Goal: Task Accomplishment & Management: Use online tool/utility

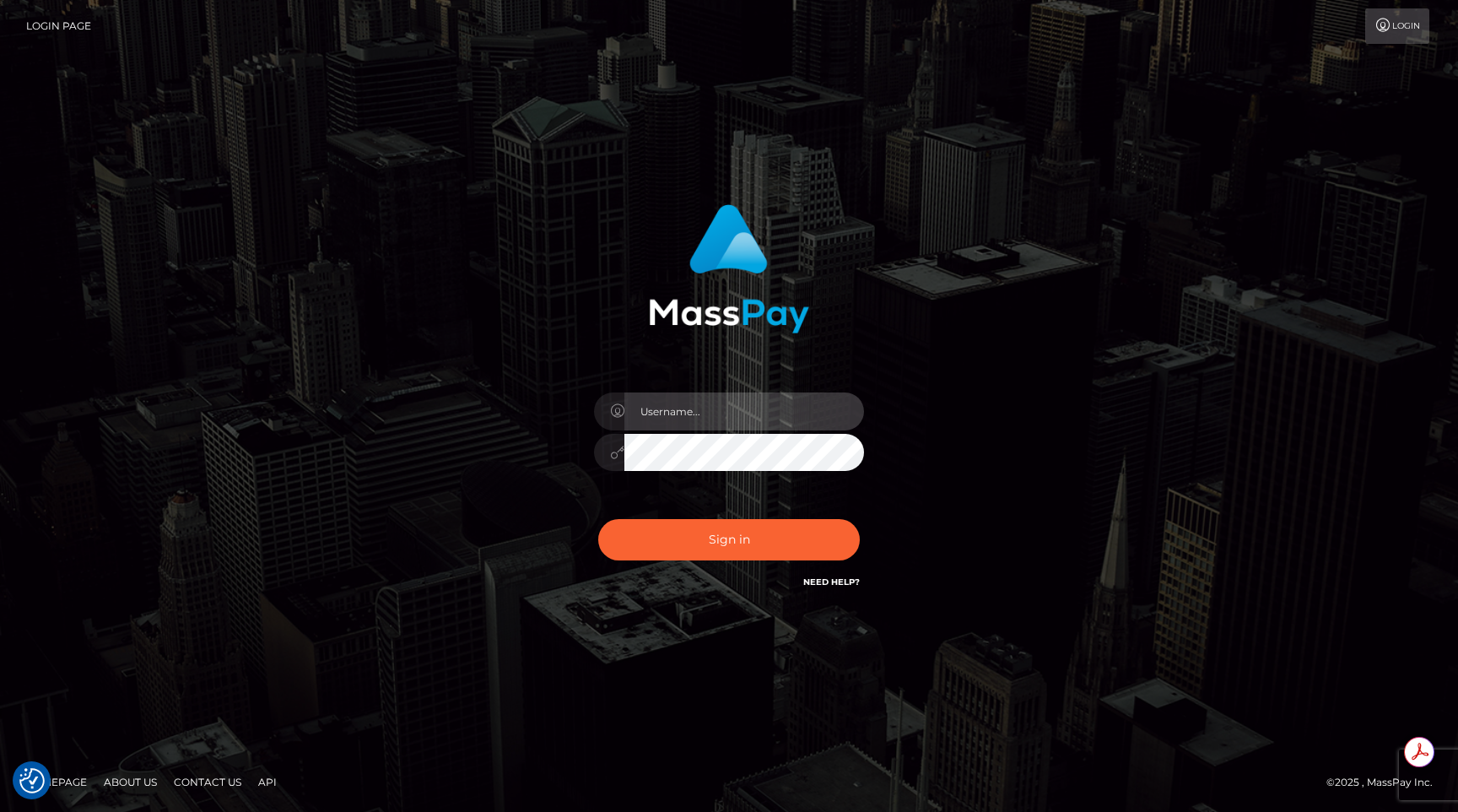
type input "egblue"
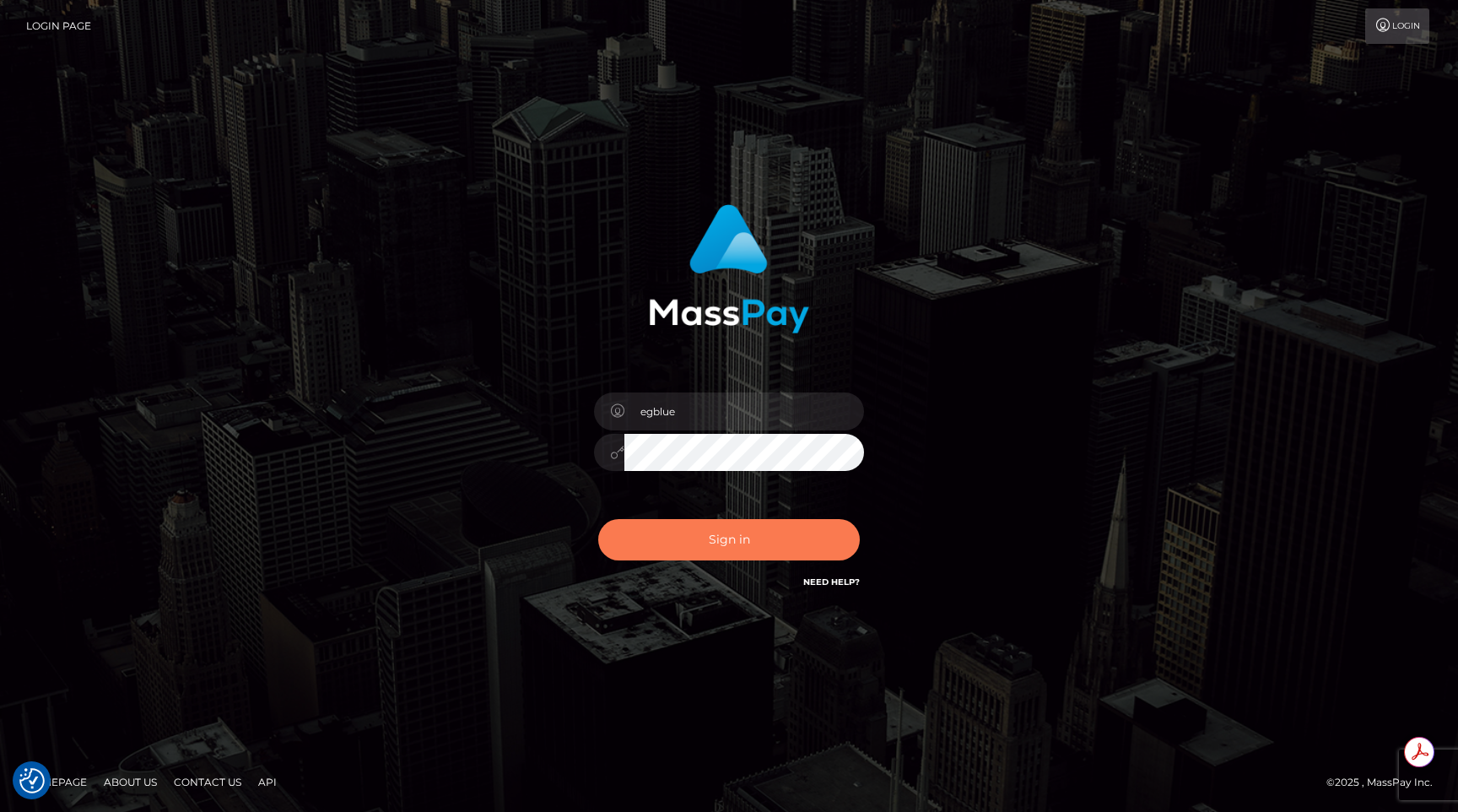
click at [705, 526] on button "Sign in" at bounding box center [729, 540] width 262 height 42
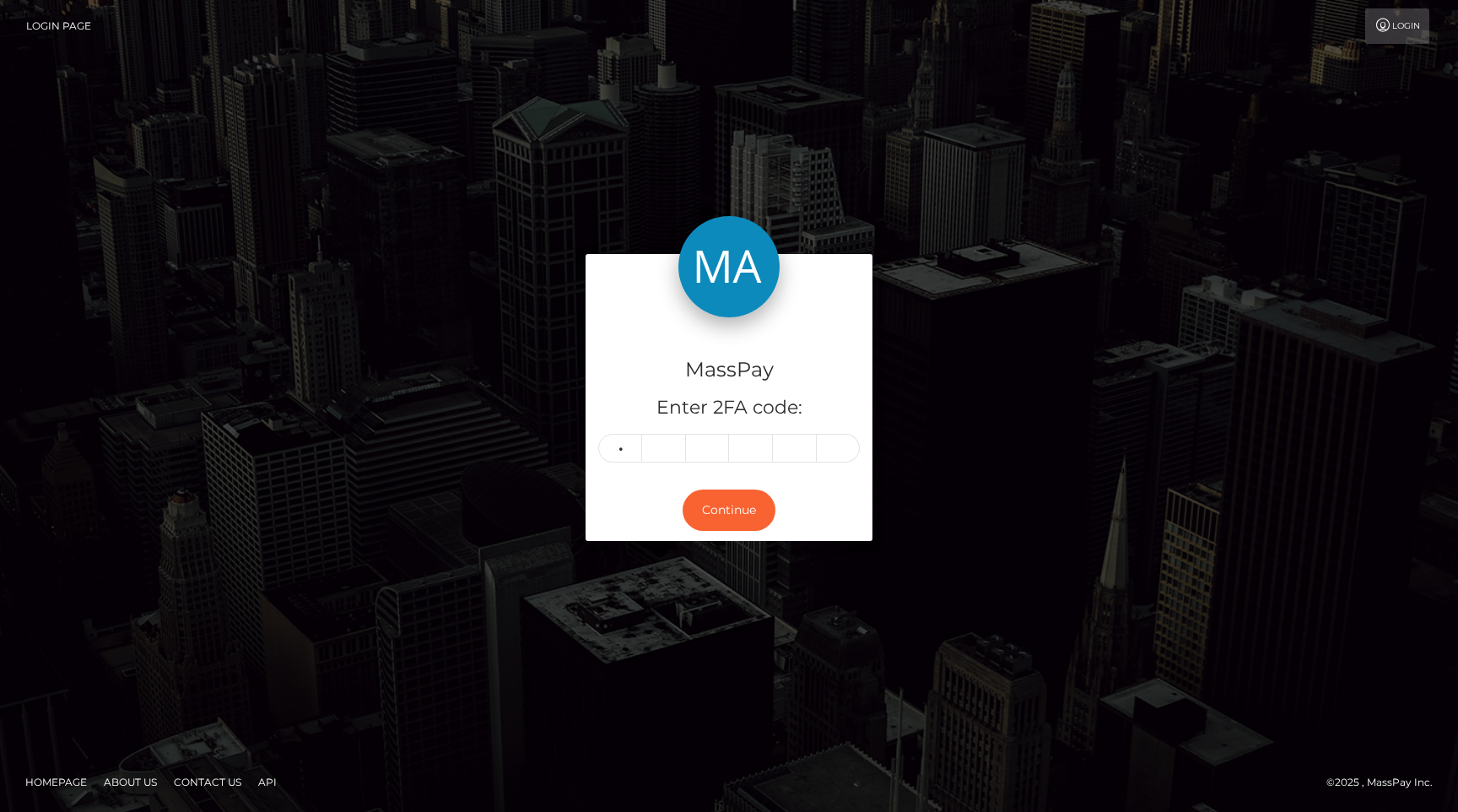
type input "9"
type input "8"
type input "4"
type input "8"
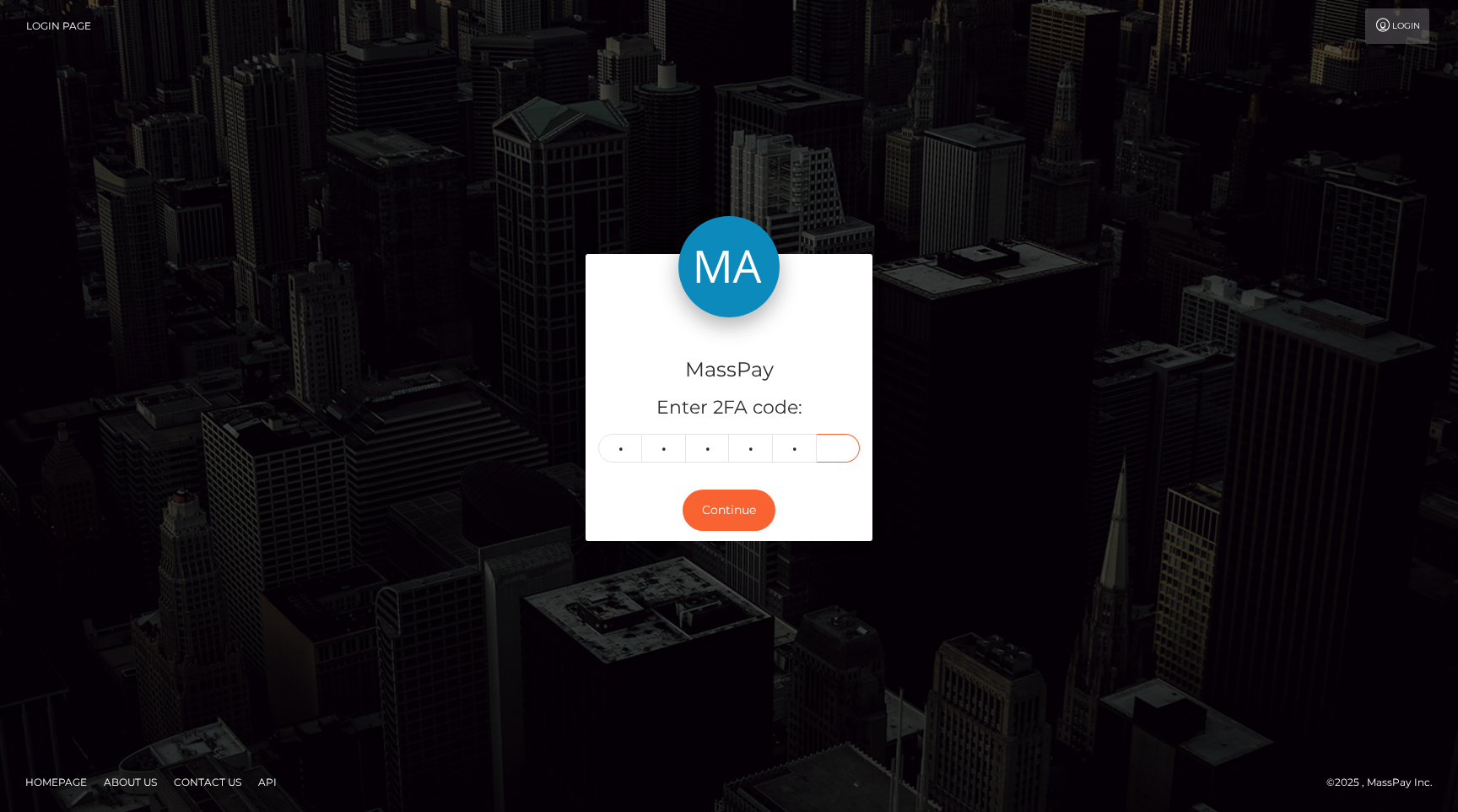
type input "4"
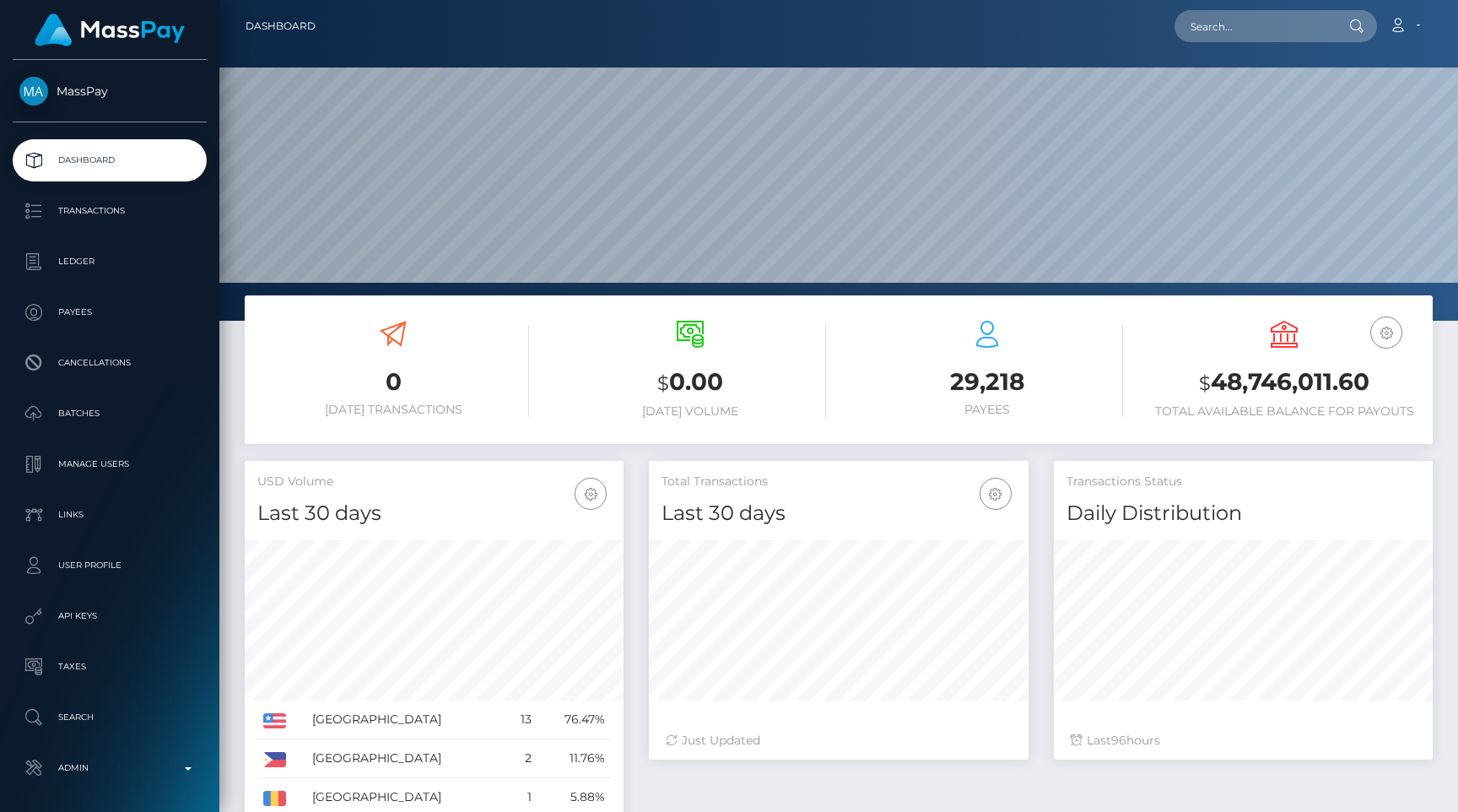
scroll to position [299, 379]
click at [1272, 27] on input "text" at bounding box center [1254, 26] width 159 height 32
paste input "pout_OGza6jwj7wtH0"
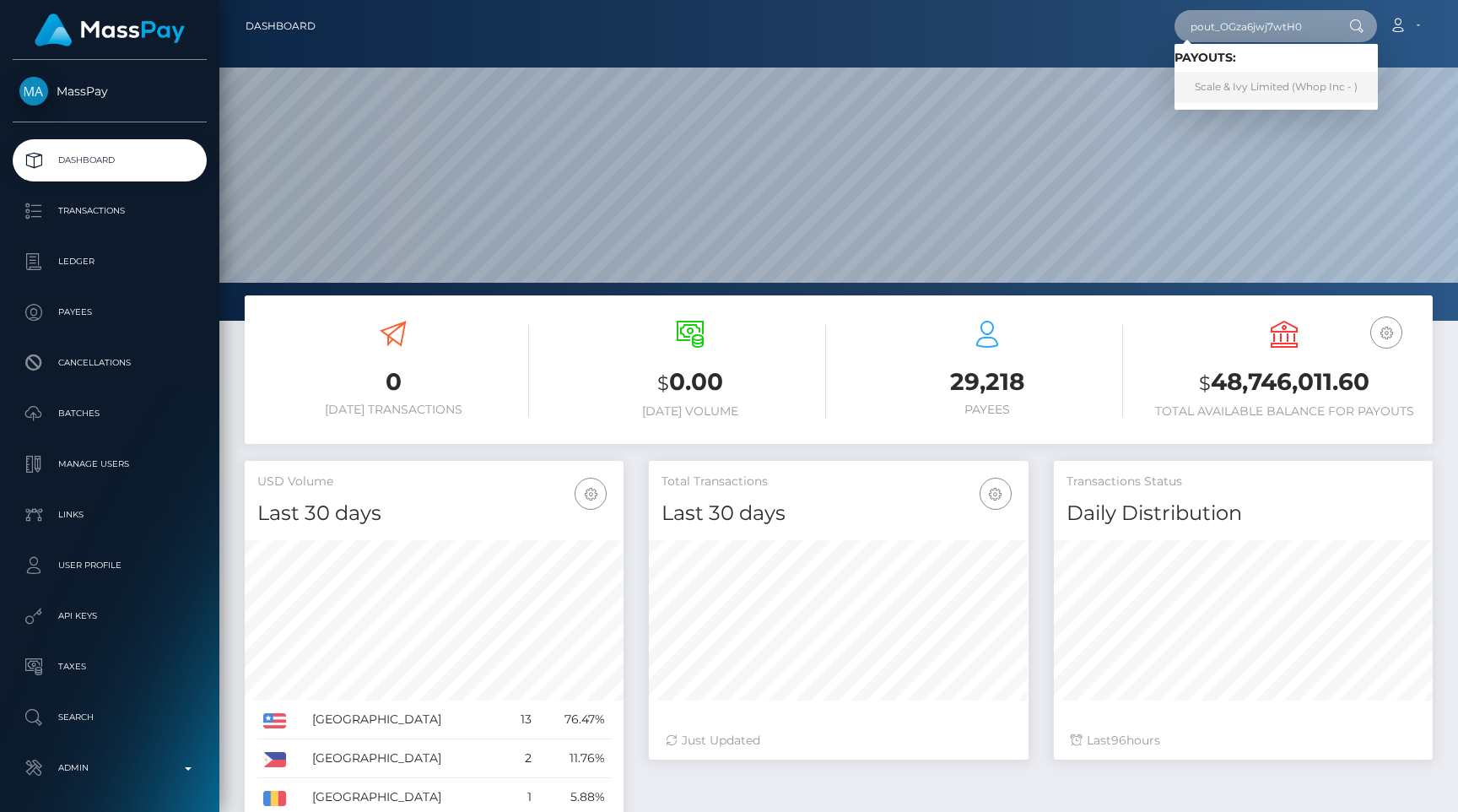
type input "pout_OGza6jwj7wtH0"
click at [1261, 77] on link "Scale & Ivy Limited (Whop Inc - )" at bounding box center [1276, 87] width 203 height 31
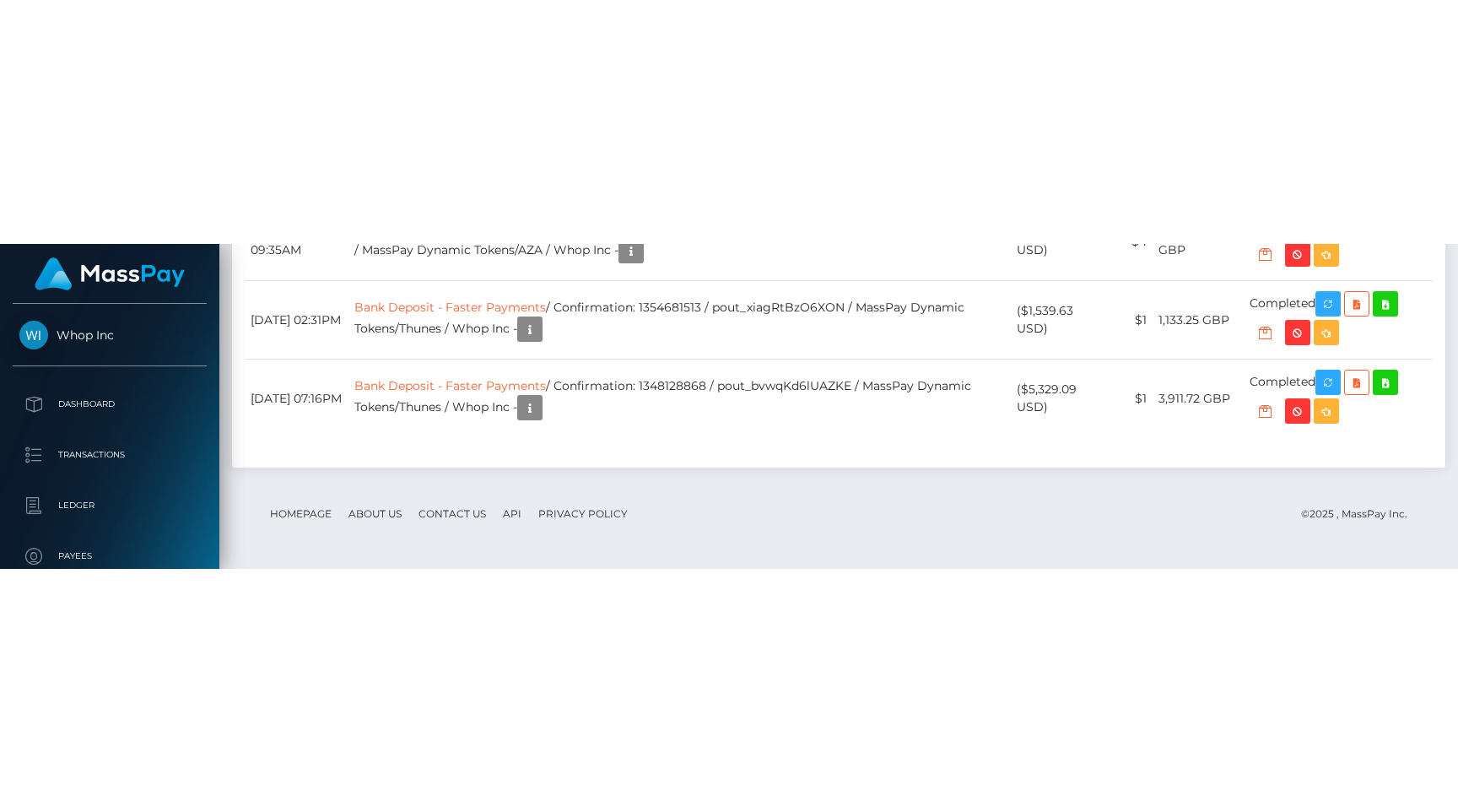
scroll to position [2973, 0]
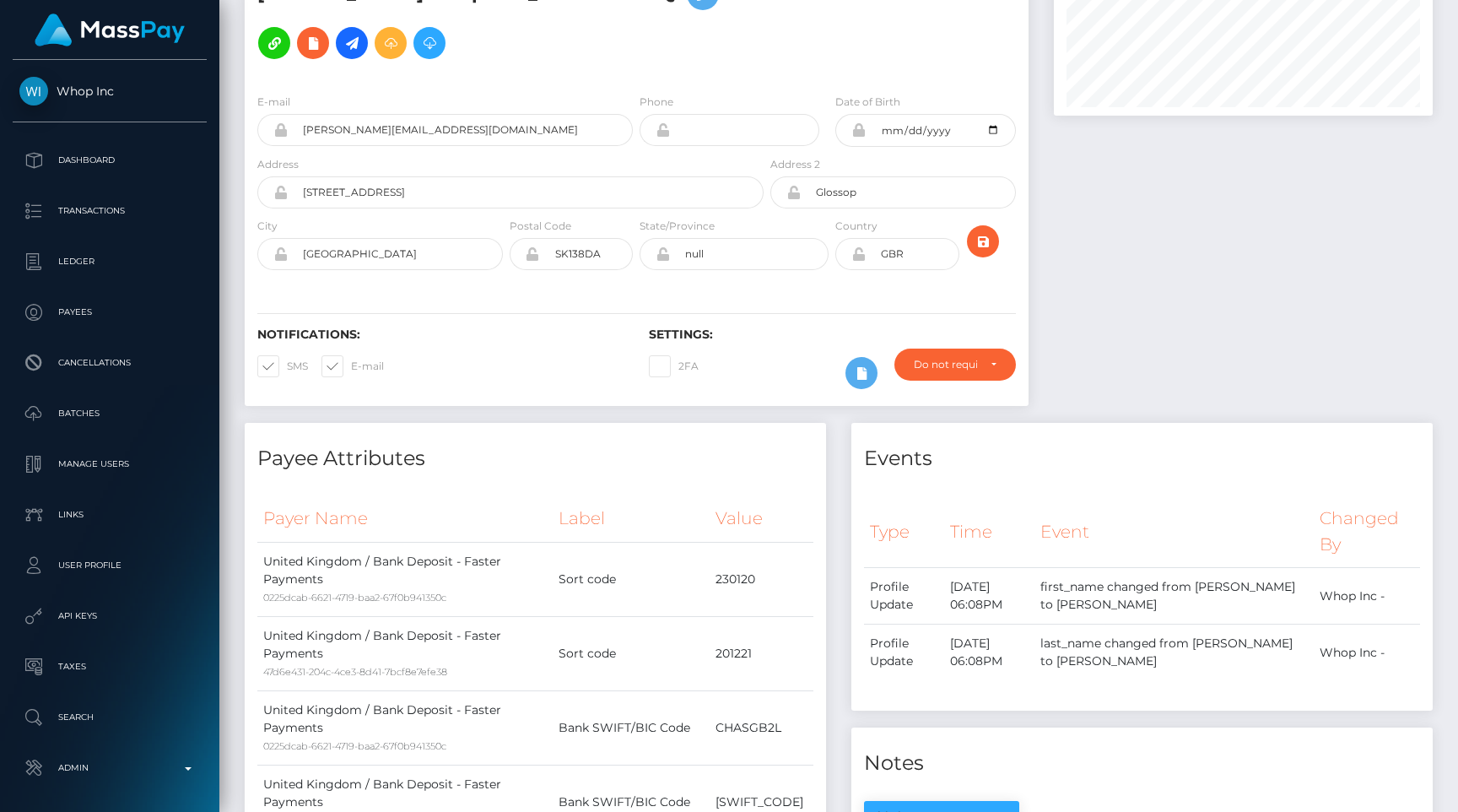
scroll to position [0, 0]
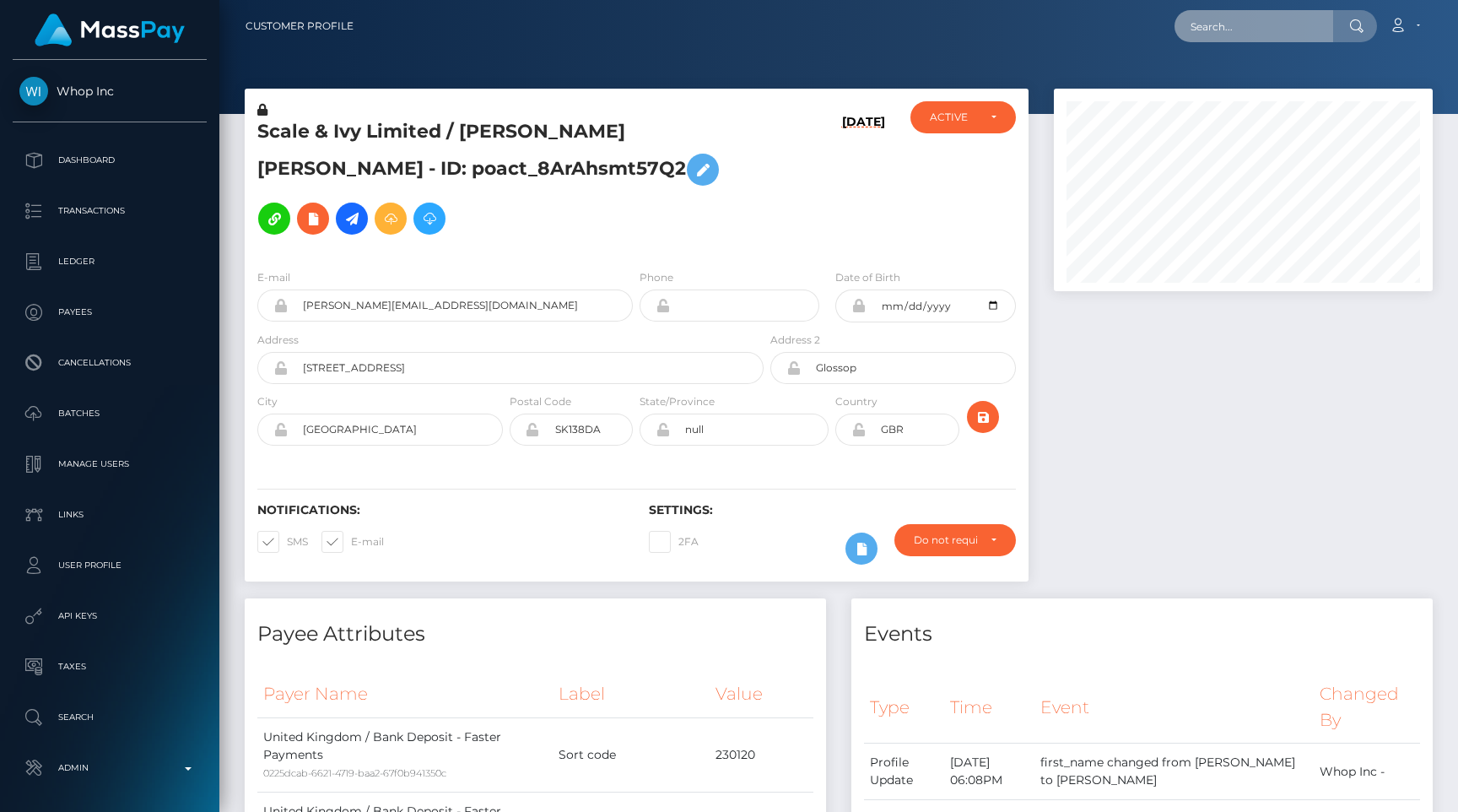
click at [1249, 28] on input "text" at bounding box center [1254, 26] width 159 height 32
paste input "pout_YbEOgCj67oE65"
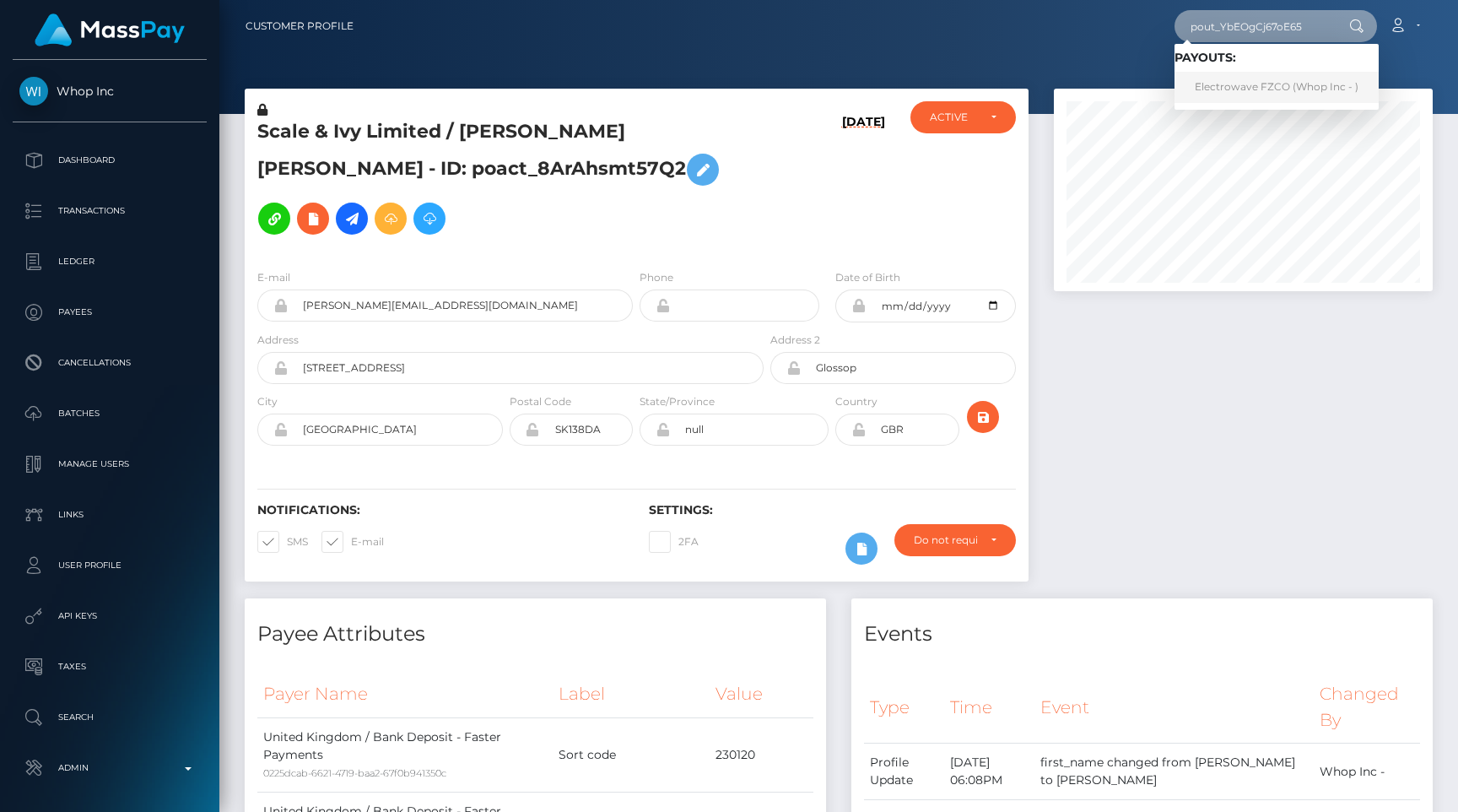
type input "pout_YbEOgCj67oE65"
click at [1254, 75] on link "Electrowave FZCO (Whop Inc - )" at bounding box center [1277, 87] width 204 height 31
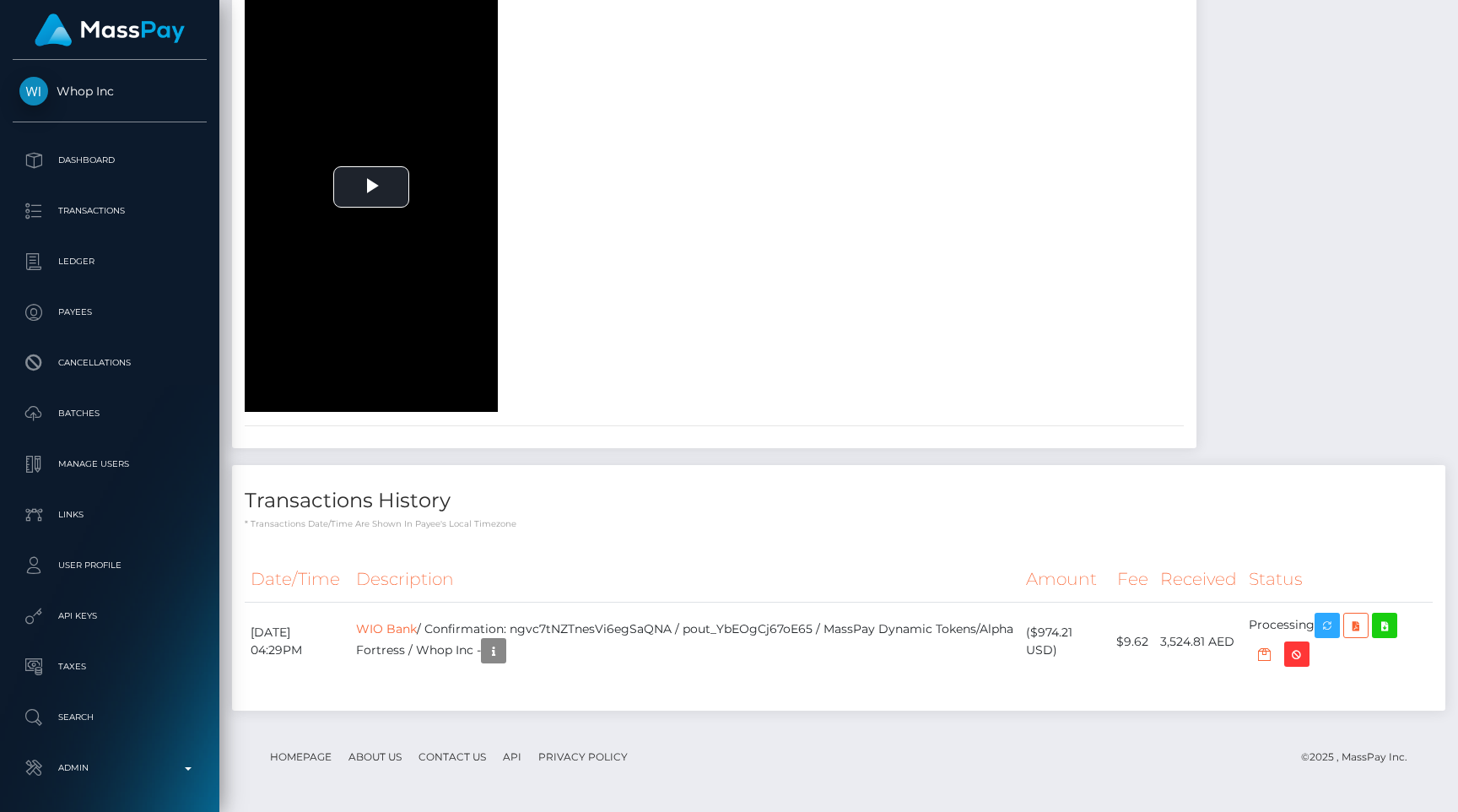
scroll to position [2979, 0]
click at [682, 640] on td "WIO Bank / Confirmation: ngvc7tNZTnesVi6egSaQNA / pout_YbEOgCj67oE65 / MassPay …" at bounding box center [685, 642] width 670 height 78
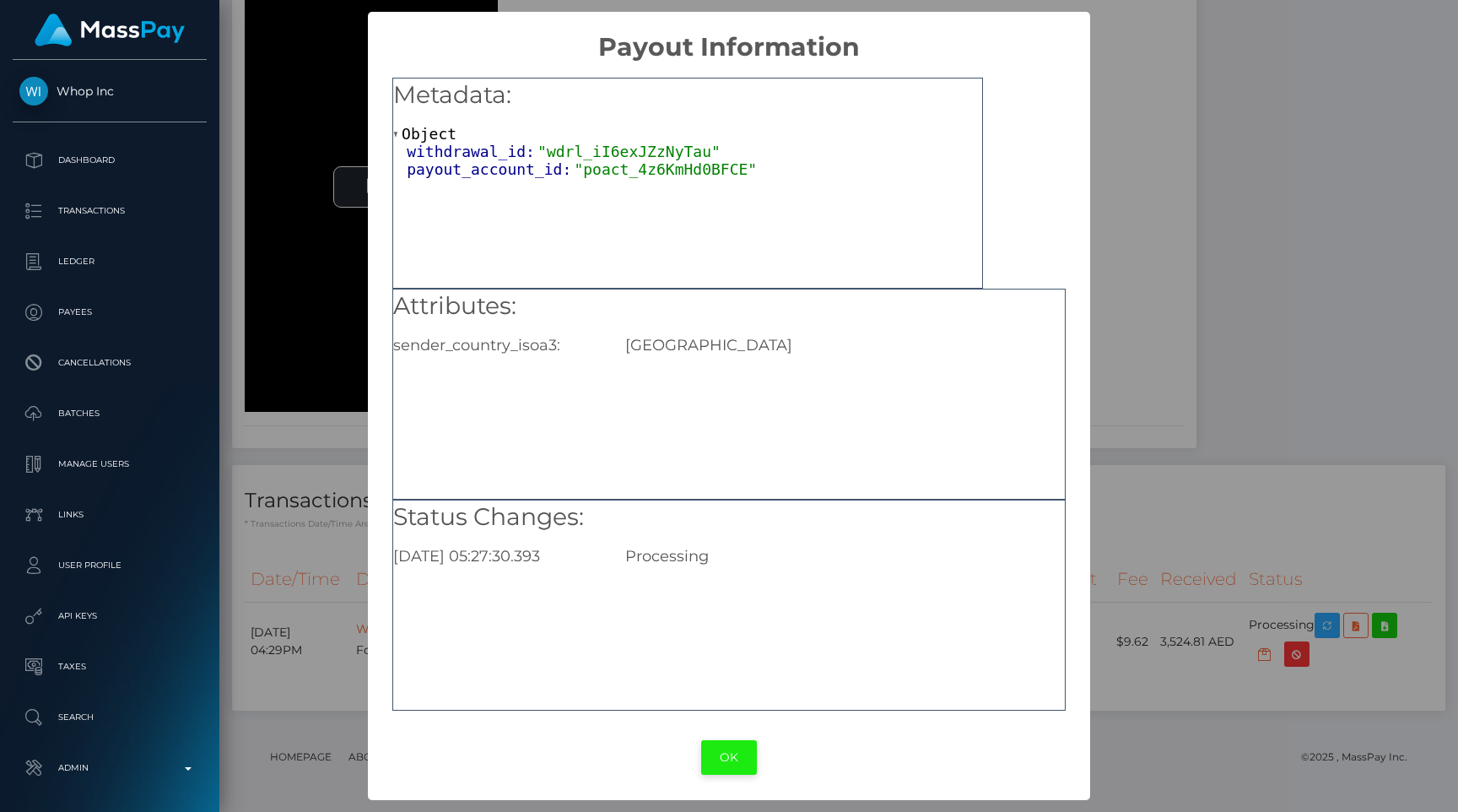
click at [733, 745] on button "OK" at bounding box center [729, 757] width 56 height 35
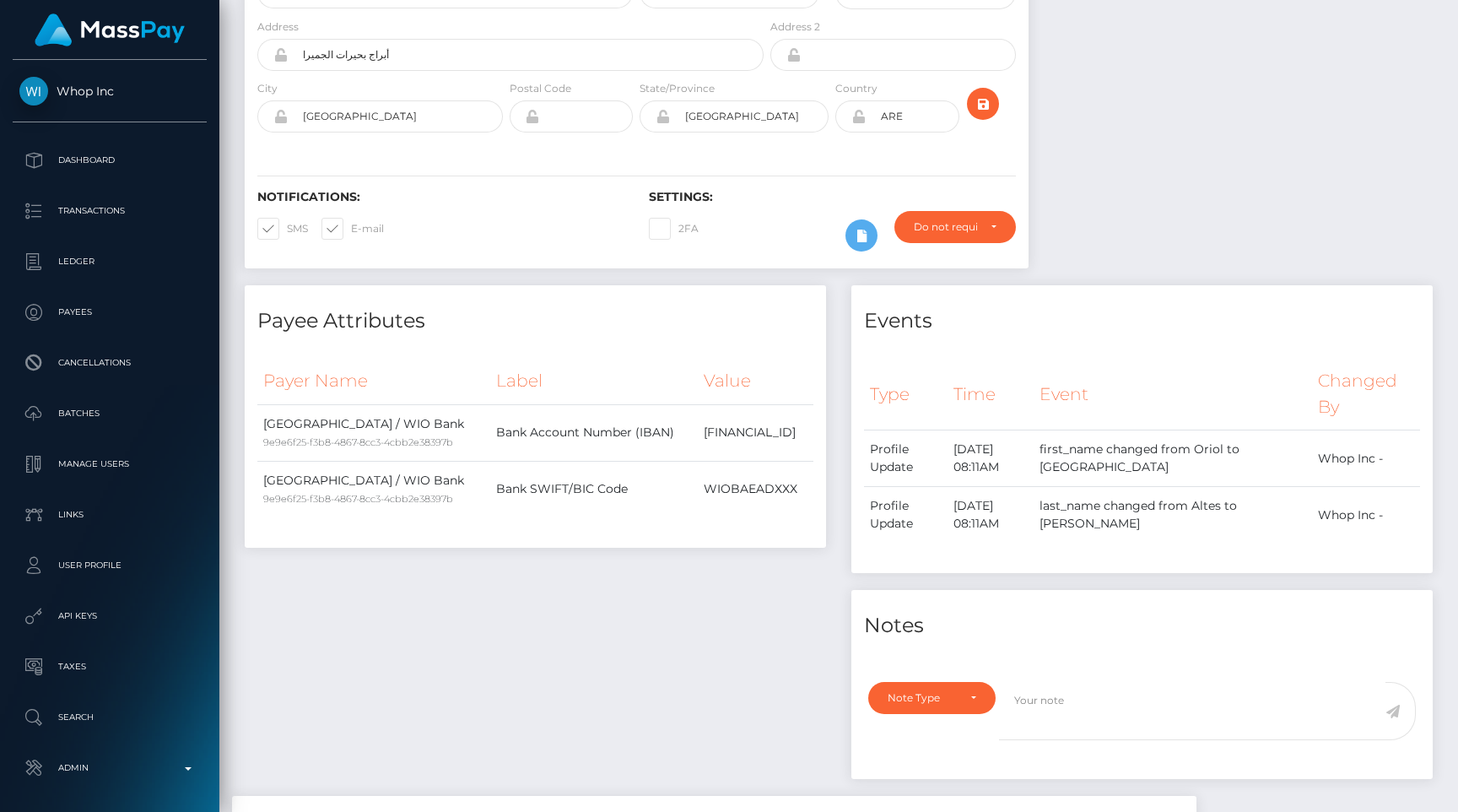
scroll to position [0, 0]
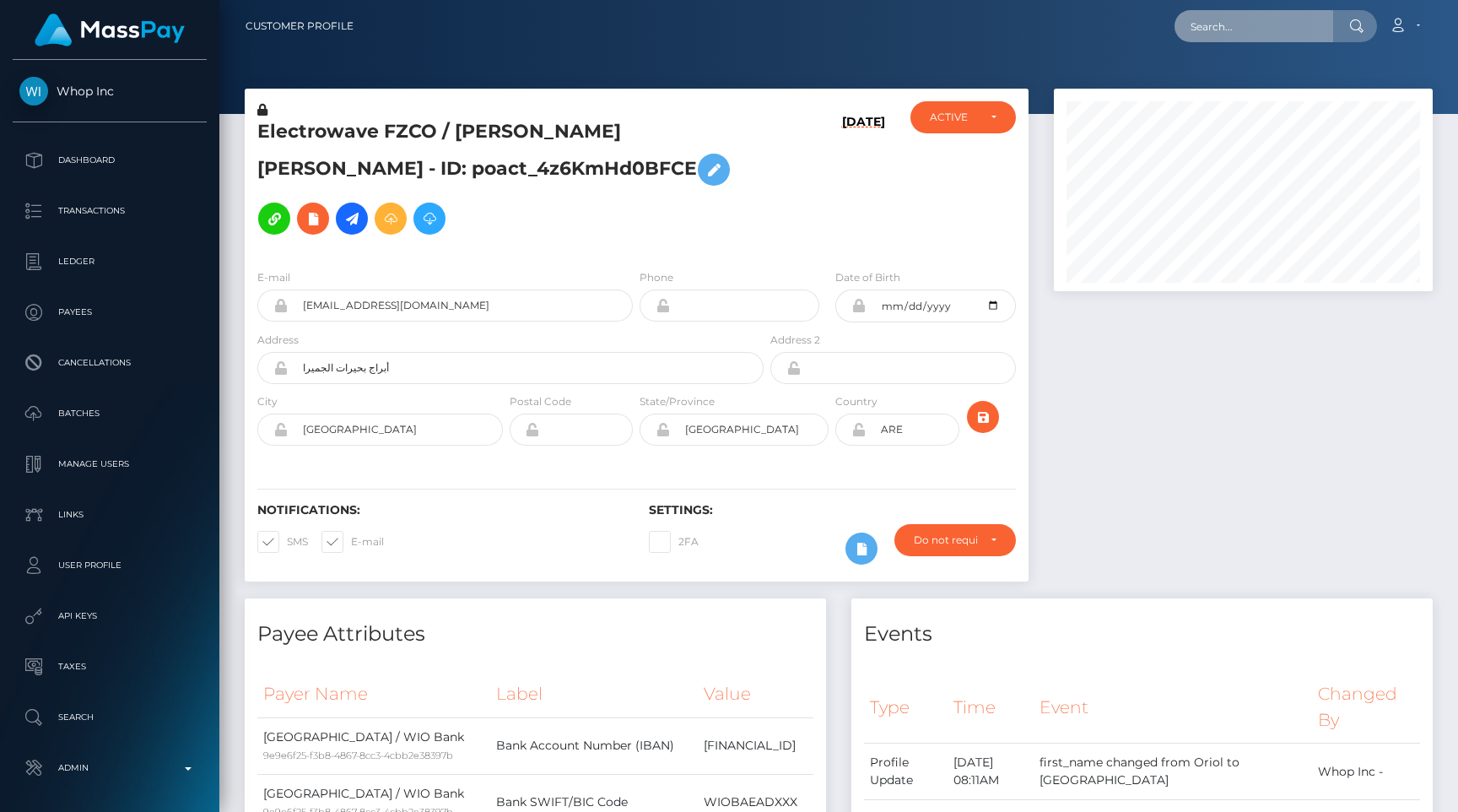
click at [1290, 24] on input "text" at bounding box center [1254, 26] width 159 height 32
paste input "pout_ItmWg5IHhgwoH"
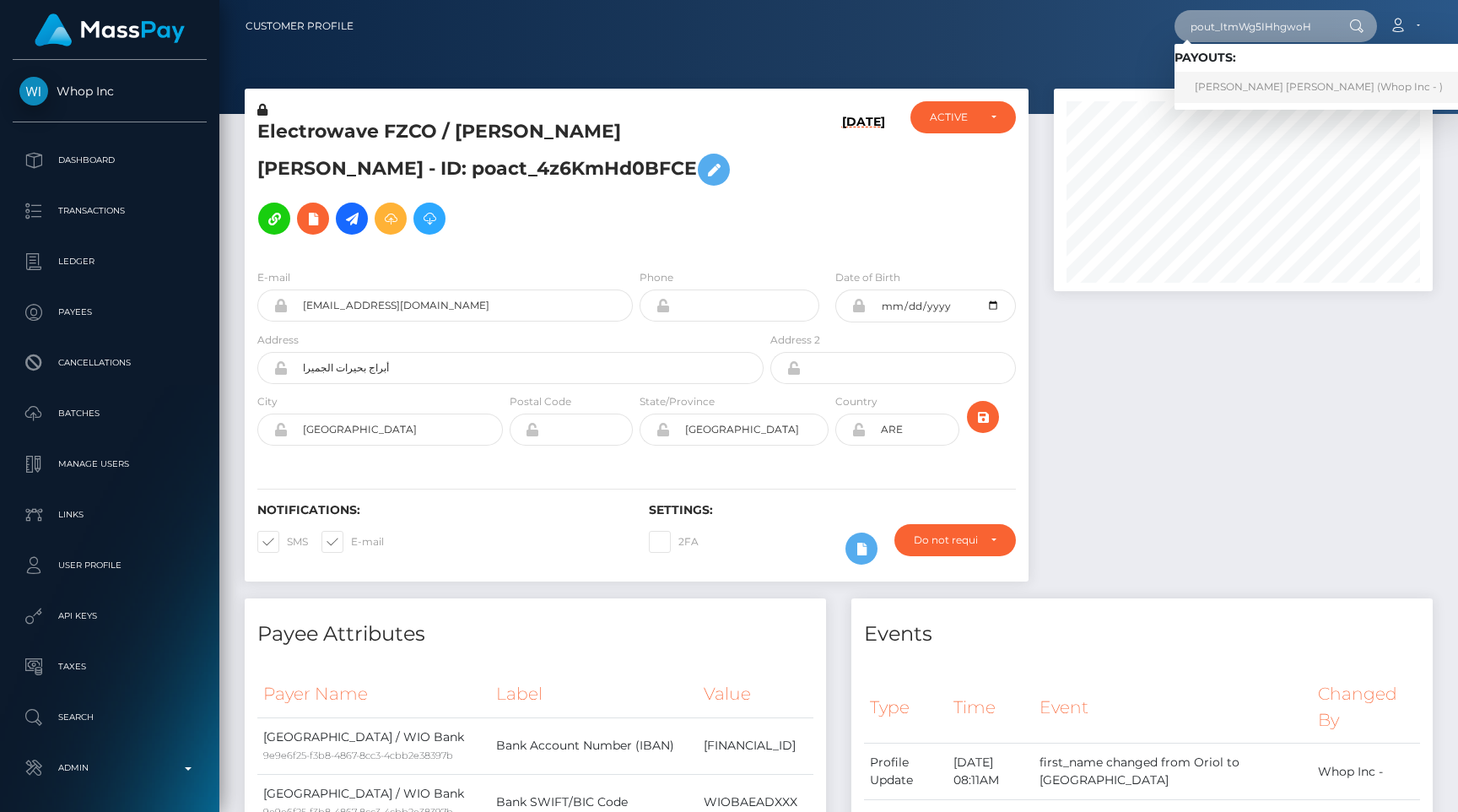
type input "pout_ItmWg5IHhgwoH"
click at [1257, 84] on link "NHẤT CAO MINH VU (Whop Inc - )" at bounding box center [1319, 87] width 288 height 31
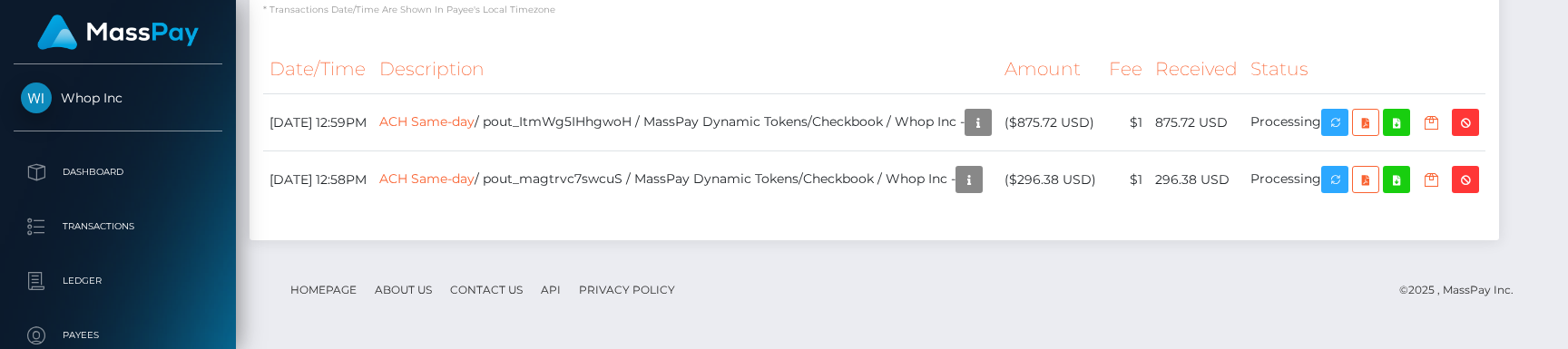
scroll to position [4648, 0]
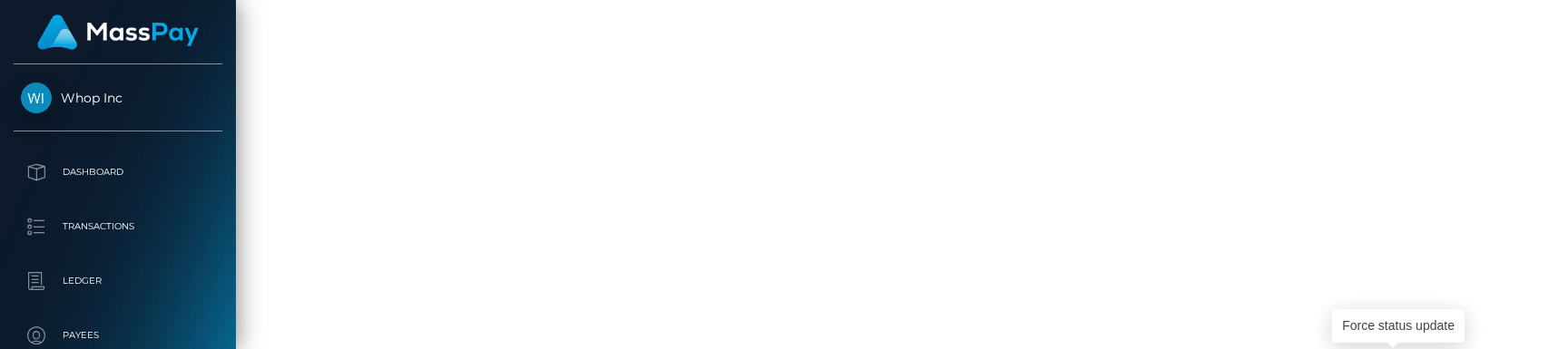
drag, startPoint x: 1382, startPoint y: 65, endPoint x: 644, endPoint y: 324, distance: 782.1
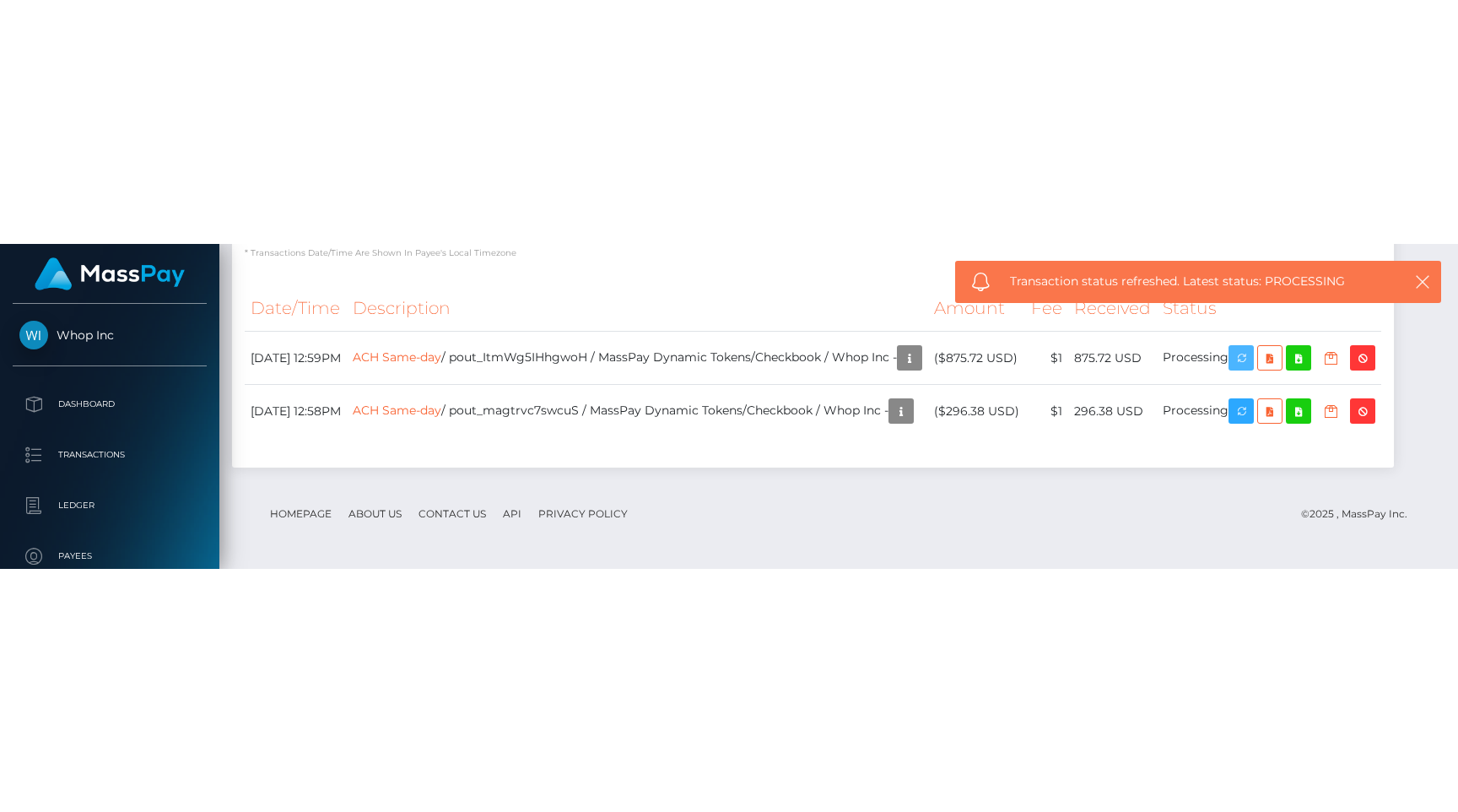
scroll to position [3838, 0]
